Goal: Transaction & Acquisition: Purchase product/service

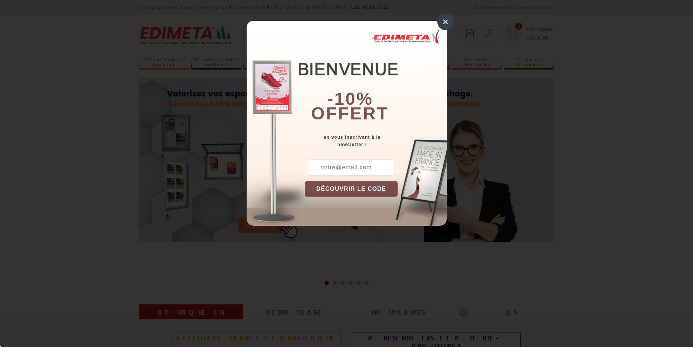
click at [447, 17] on div "×" at bounding box center [445, 21] width 17 height 17
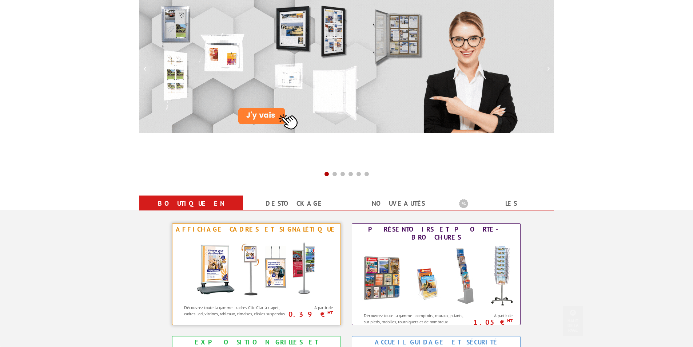
scroll to position [218, 0]
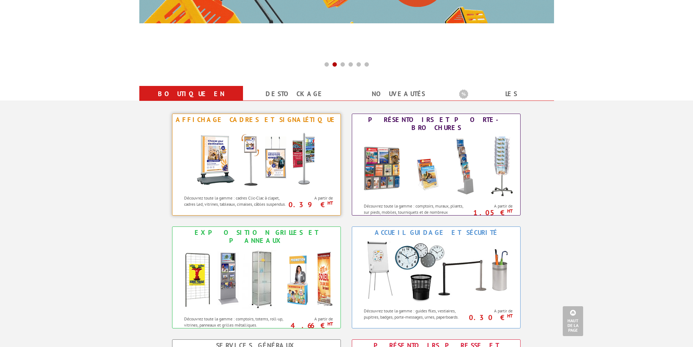
click at [261, 186] on img at bounding box center [256, 158] width 135 height 65
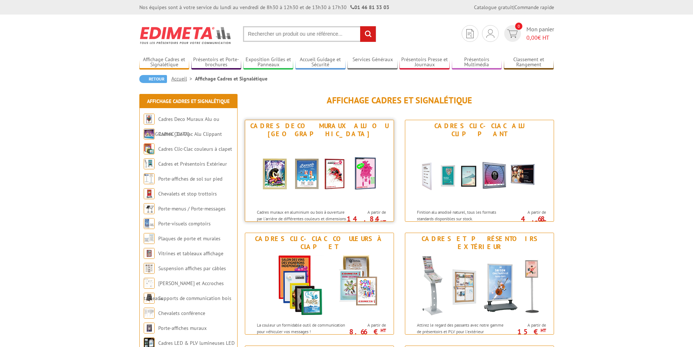
click at [273, 176] on img at bounding box center [319, 172] width 135 height 65
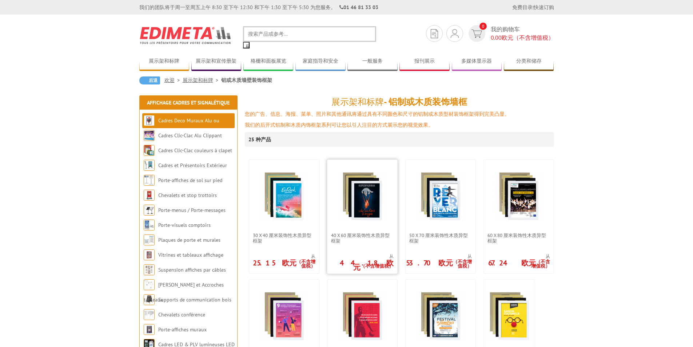
click at [380, 195] on img at bounding box center [362, 196] width 51 height 51
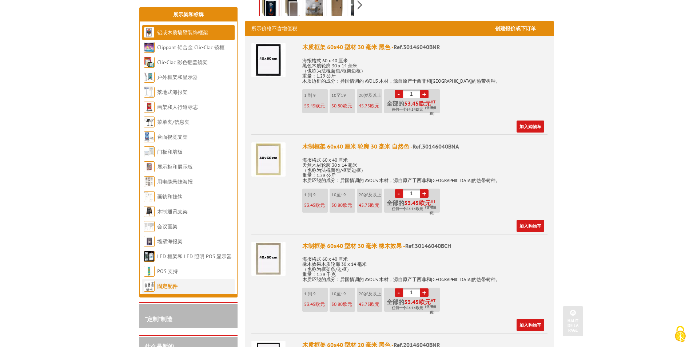
scroll to position [255, 0]
